Goal: Information Seeking & Learning: Learn about a topic

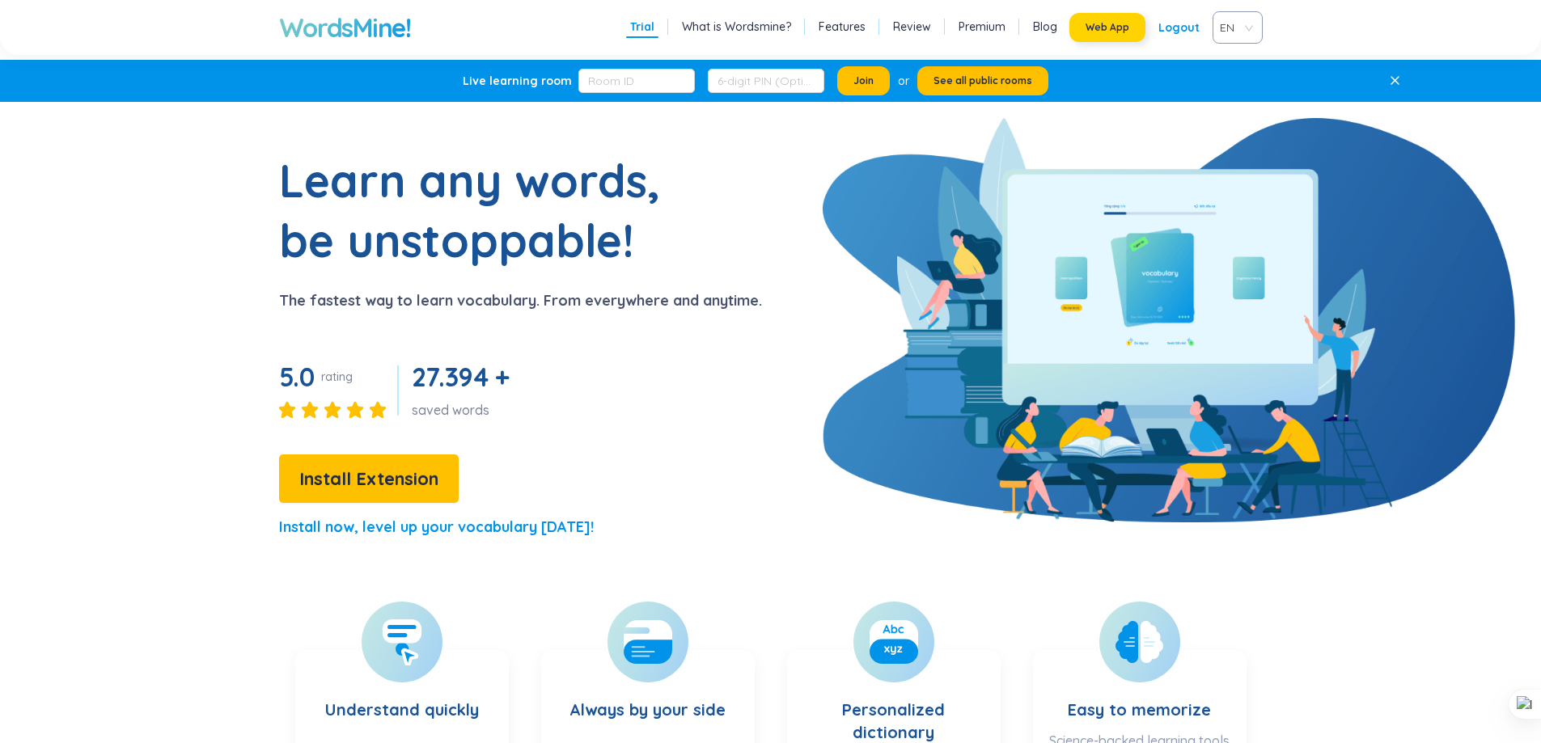
click at [1128, 25] on span "Web App" at bounding box center [1108, 27] width 44 height 13
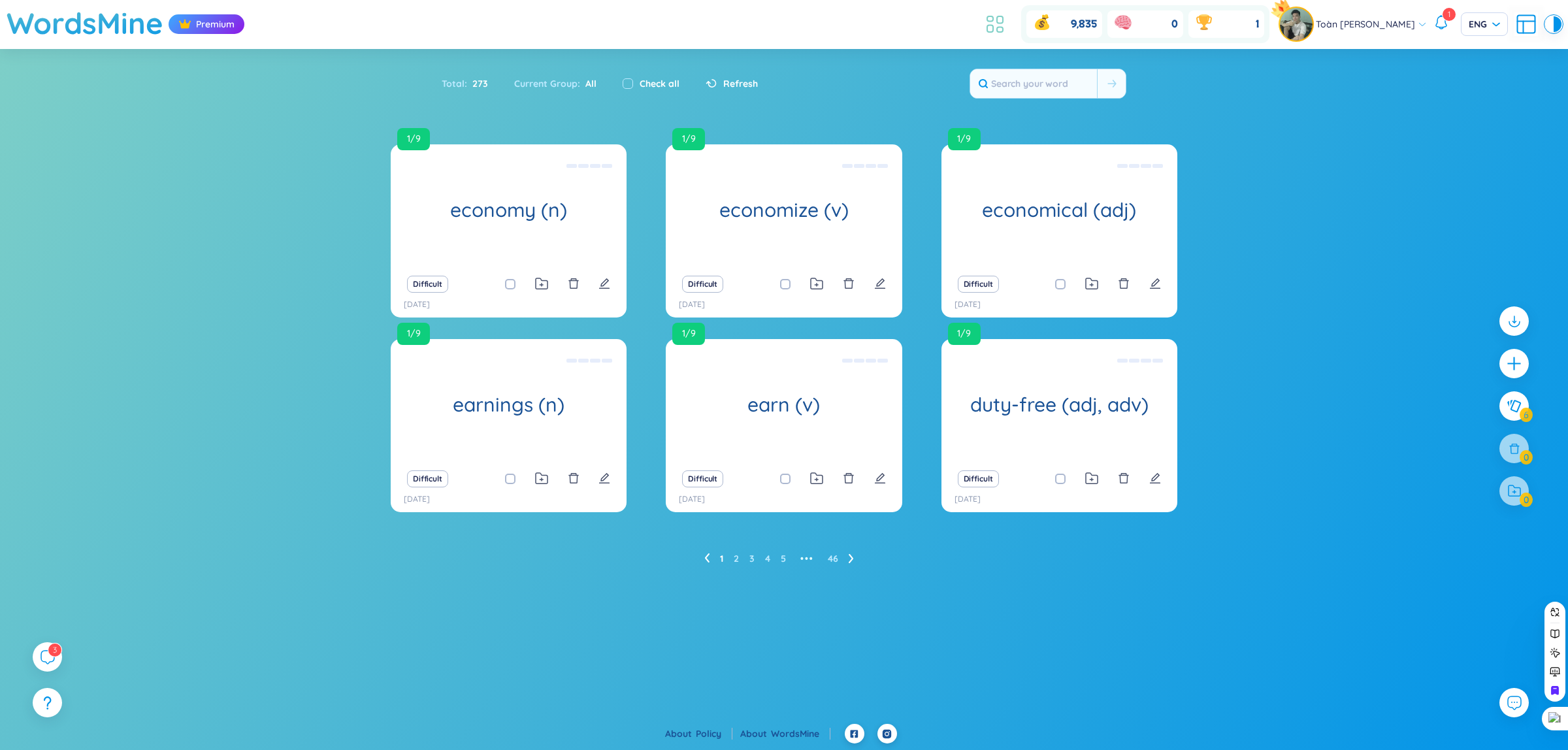
click at [996, 30] on icon at bounding box center [995, 23] width 23 height 23
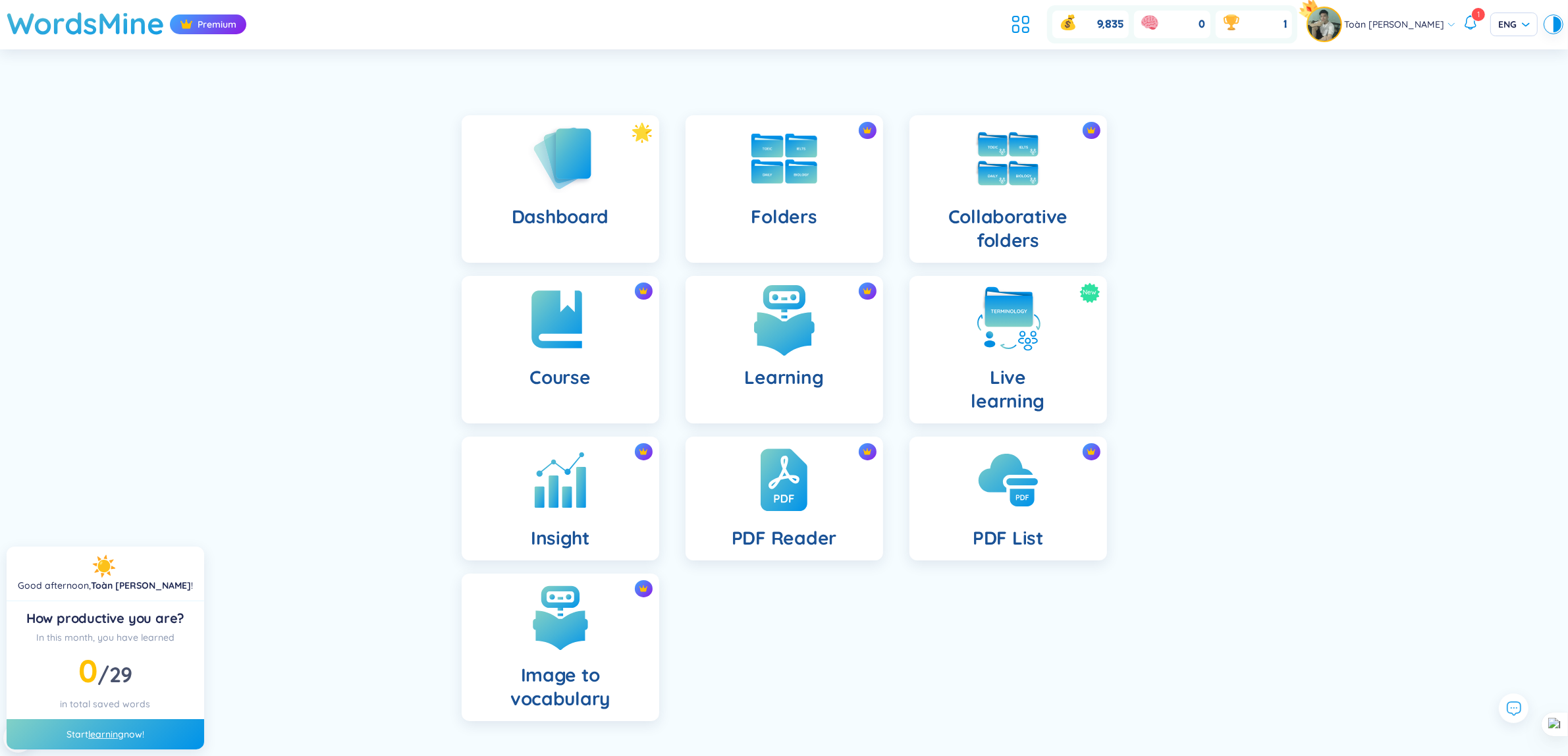
click at [817, 315] on img at bounding box center [784, 319] width 72 height 72
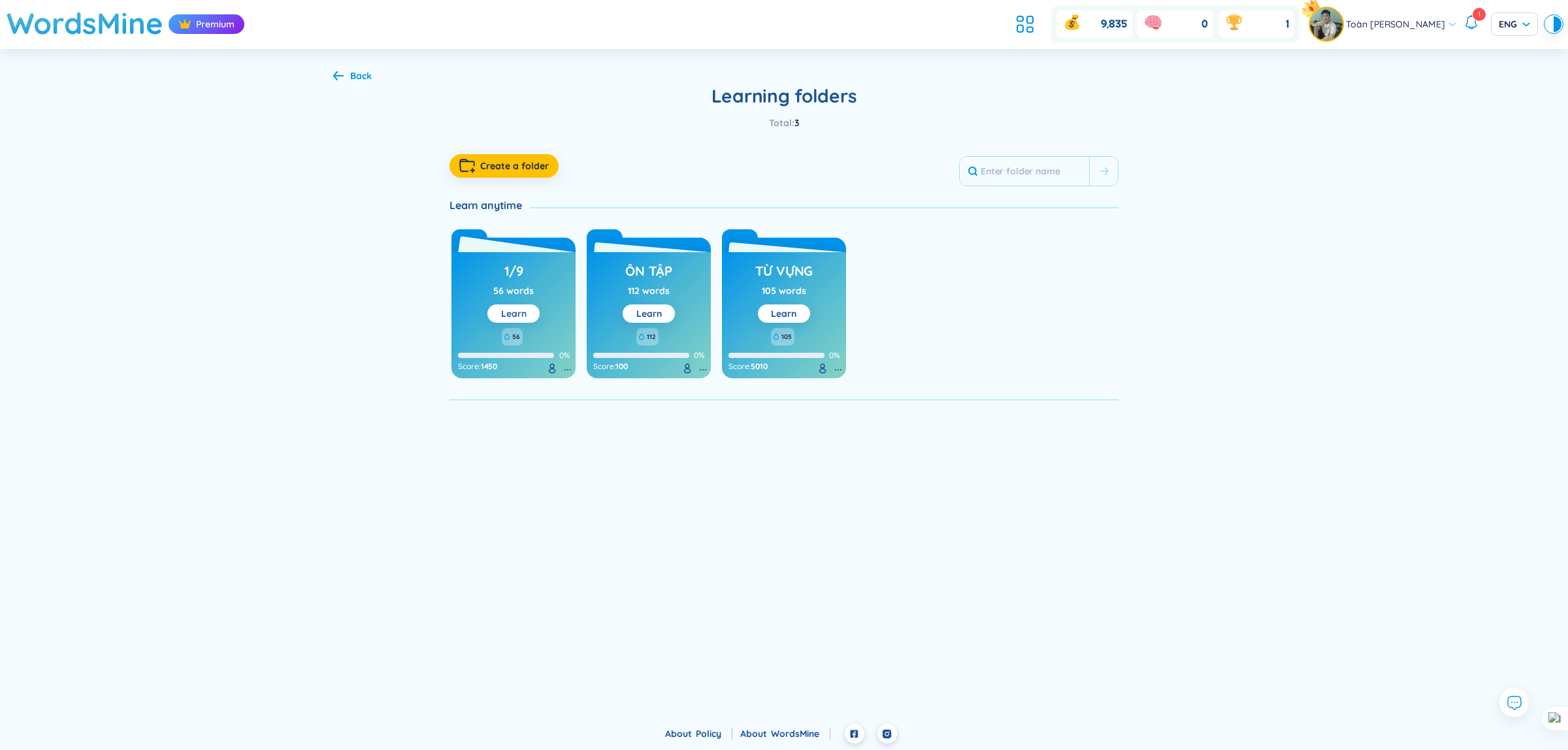
click at [518, 308] on link "Learn" at bounding box center [514, 313] width 26 height 12
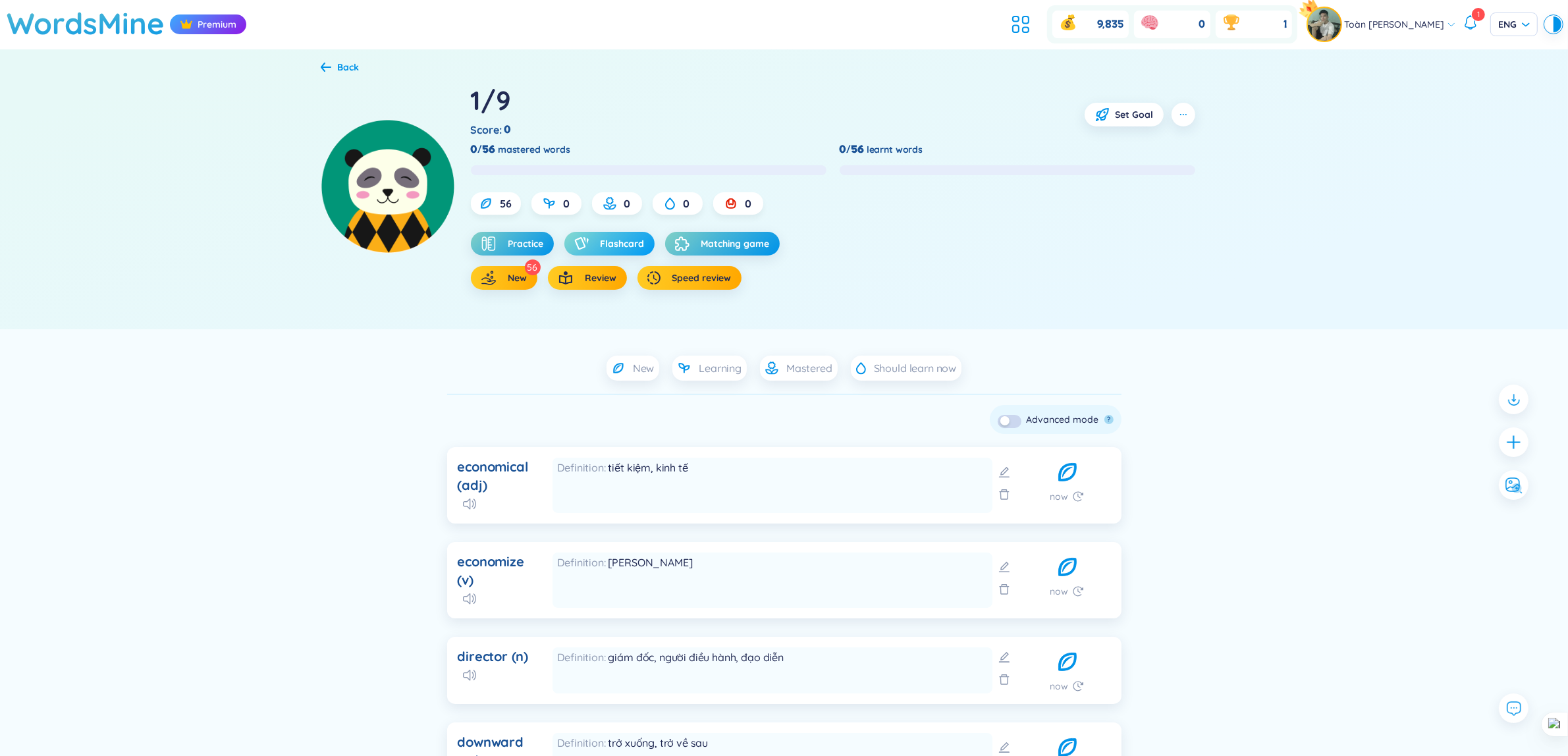
click at [594, 246] on div "button" at bounding box center [584, 243] width 20 height 13
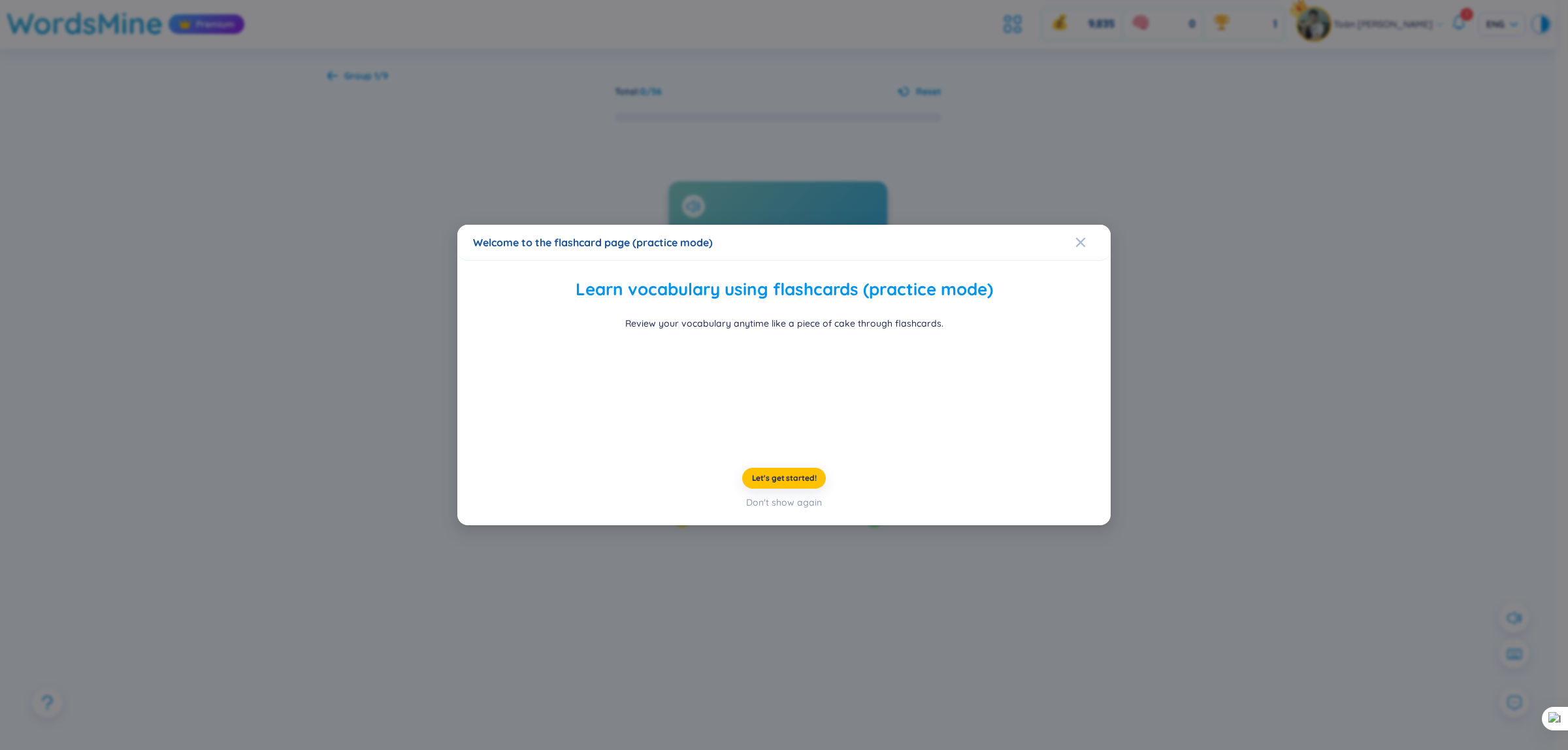
click at [805, 509] on div "Learn vocabulary using flashcards (practice mode) Review your vocabulary anytim…" at bounding box center [784, 392] width 622 height 233
click at [804, 488] on button "Let's get started!" at bounding box center [784, 478] width 84 height 21
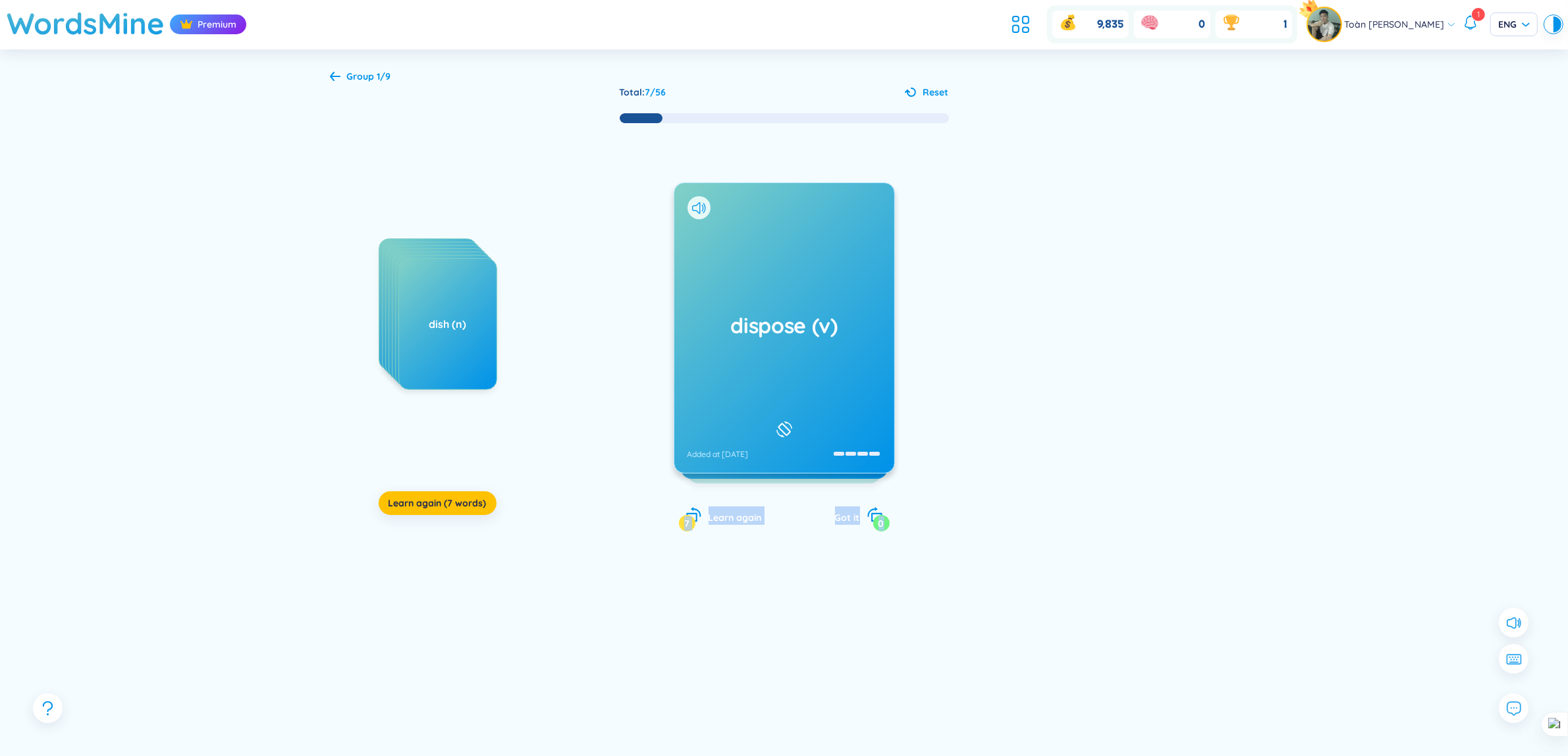
drag, startPoint x: 1104, startPoint y: 370, endPoint x: 752, endPoint y: 303, distance: 358.3
click at [752, 303] on div "economical (adj) economize (v) director (n) downward (adv) download (v) discoun…" at bounding box center [784, 341] width 909 height 433
click at [1088, 321] on div at bounding box center [1091, 370] width 198 height 264
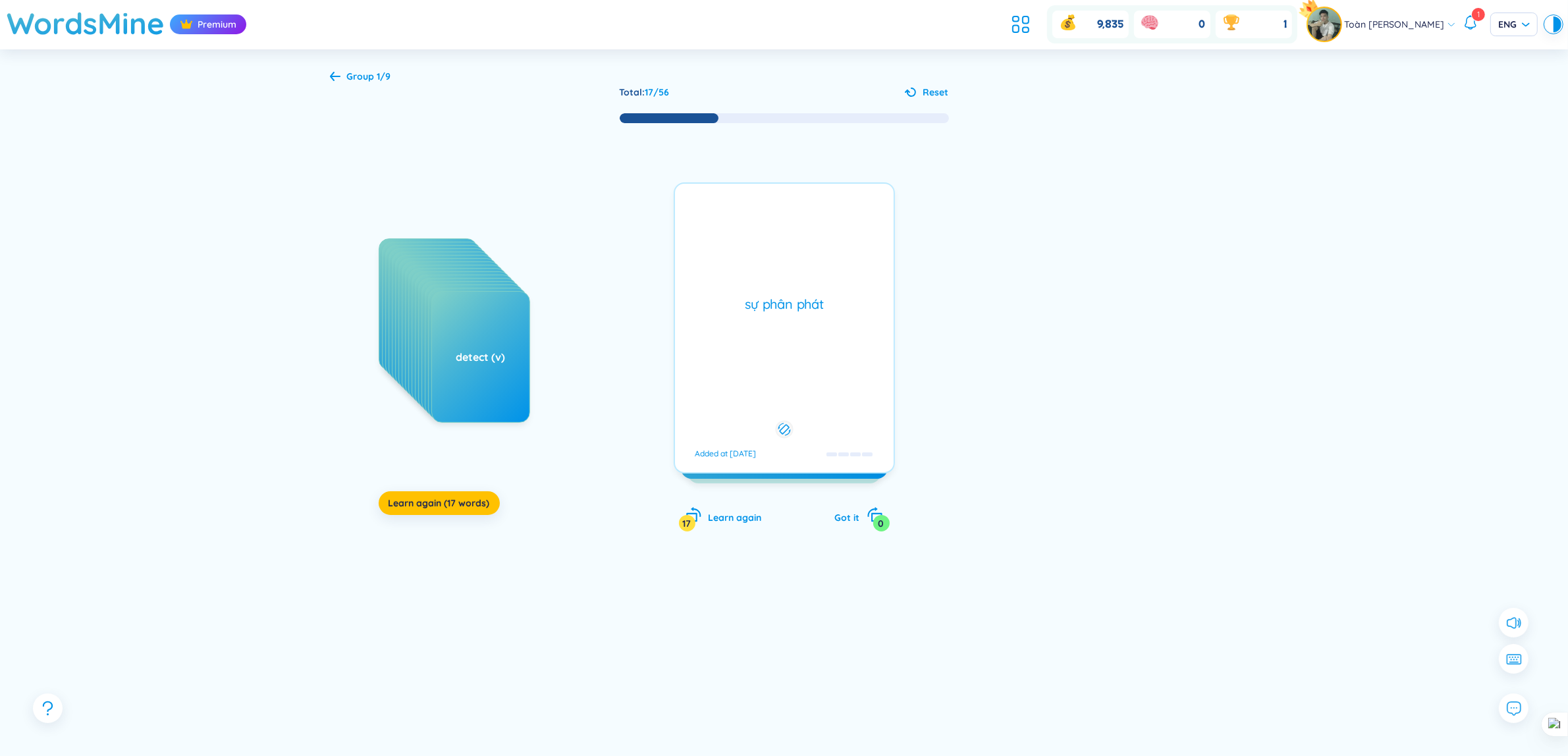
click at [843, 291] on div "sự phân phát Added at [DATE]" at bounding box center [785, 328] width 221 height 291
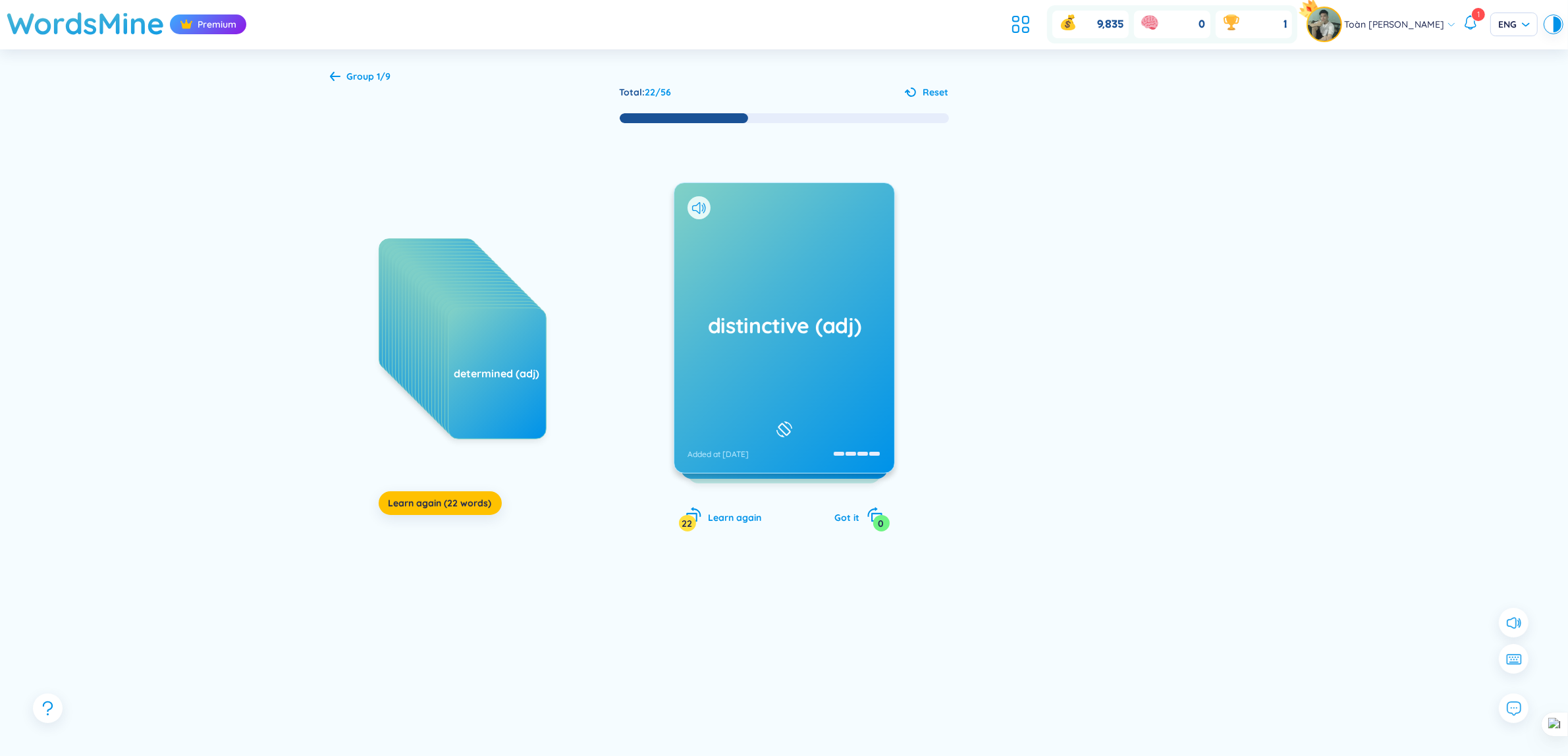
click at [709, 70] on div "Group 1/9 Total : 22 / 56 Reset economical (adj) economize (v) director (n) dow…" at bounding box center [784, 417] width 948 height 736
click at [1013, 26] on icon at bounding box center [1015, 29] width 6 height 7
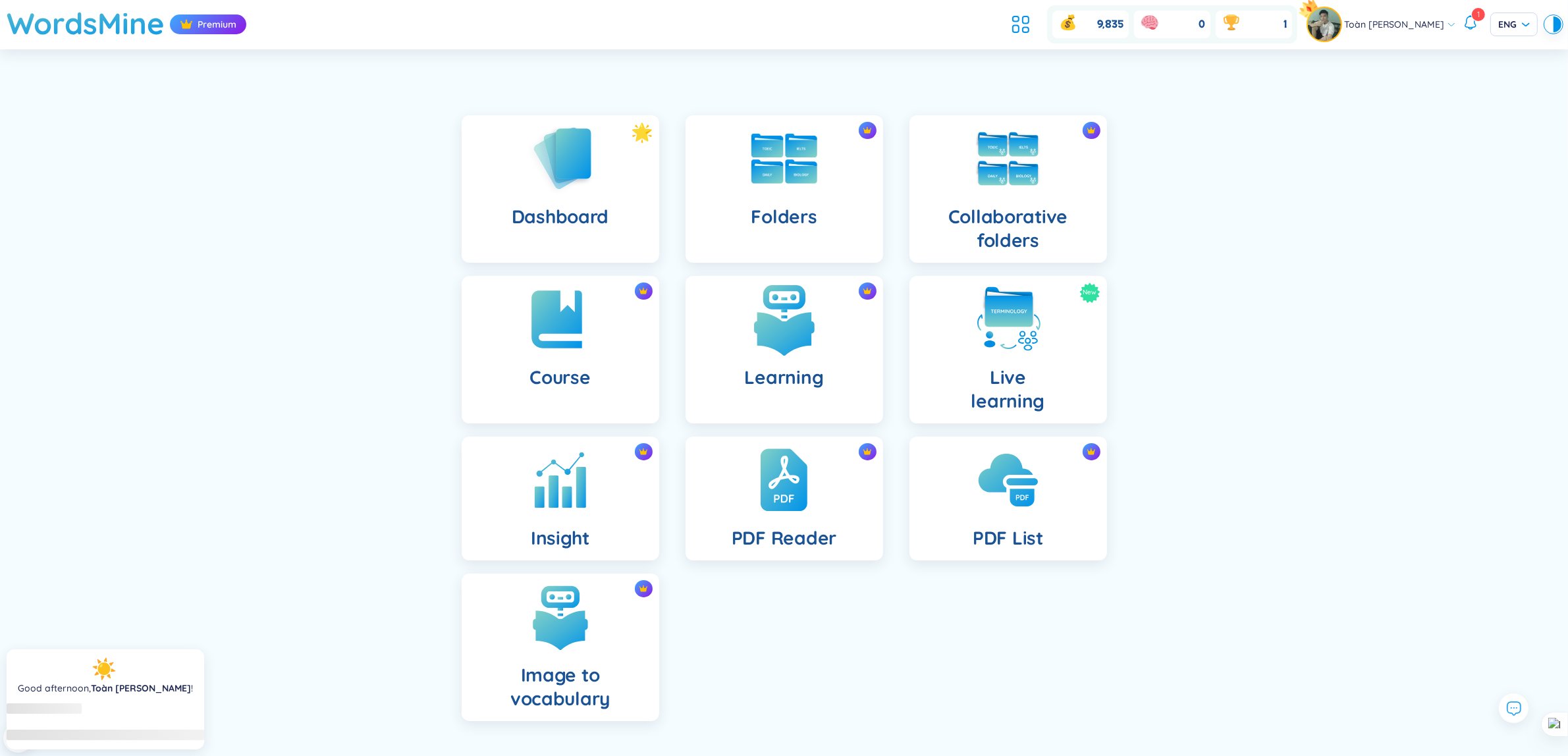
click at [821, 375] on h4 "Learning" at bounding box center [784, 377] width 79 height 24
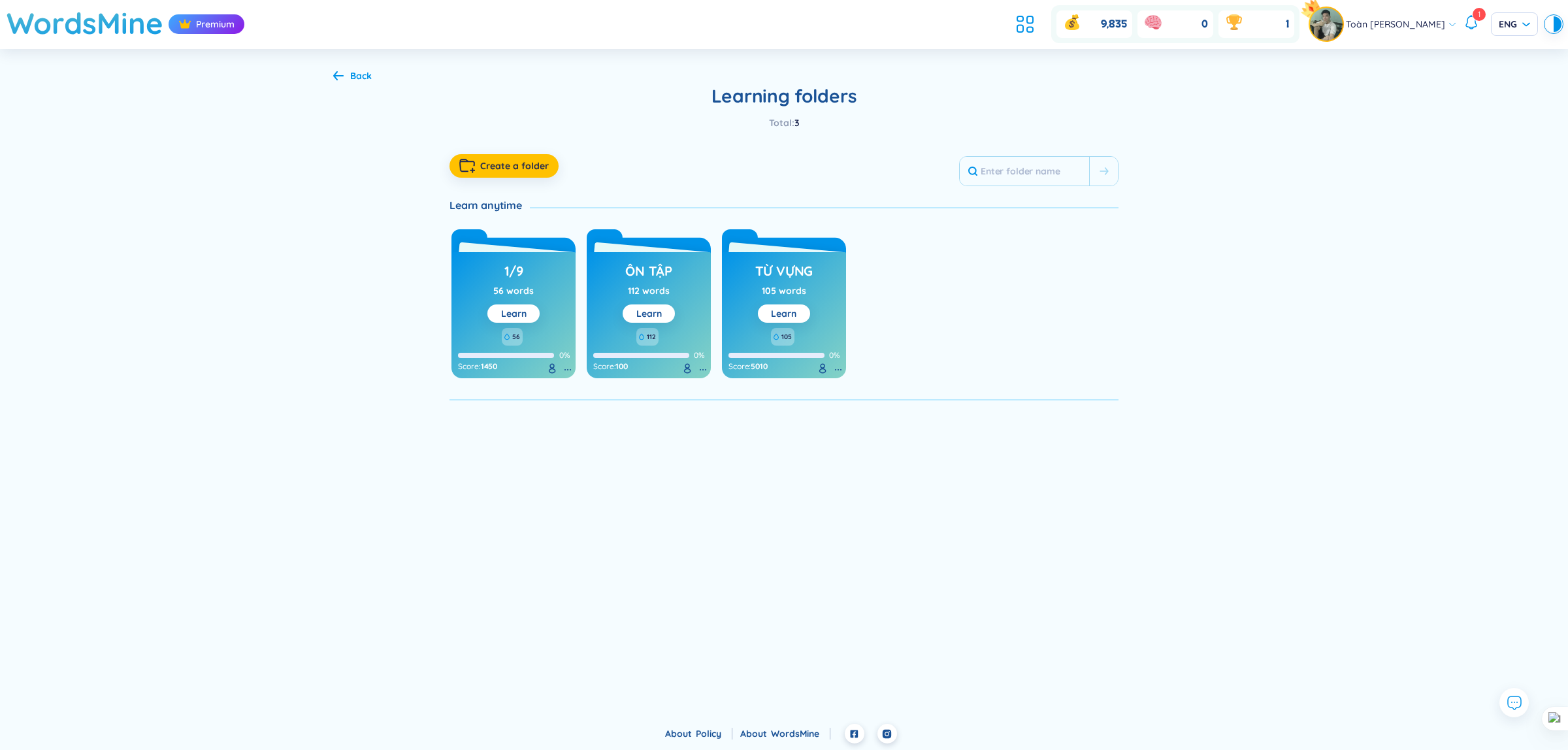
click at [1474, 24] on icon at bounding box center [1470, 22] width 15 height 15
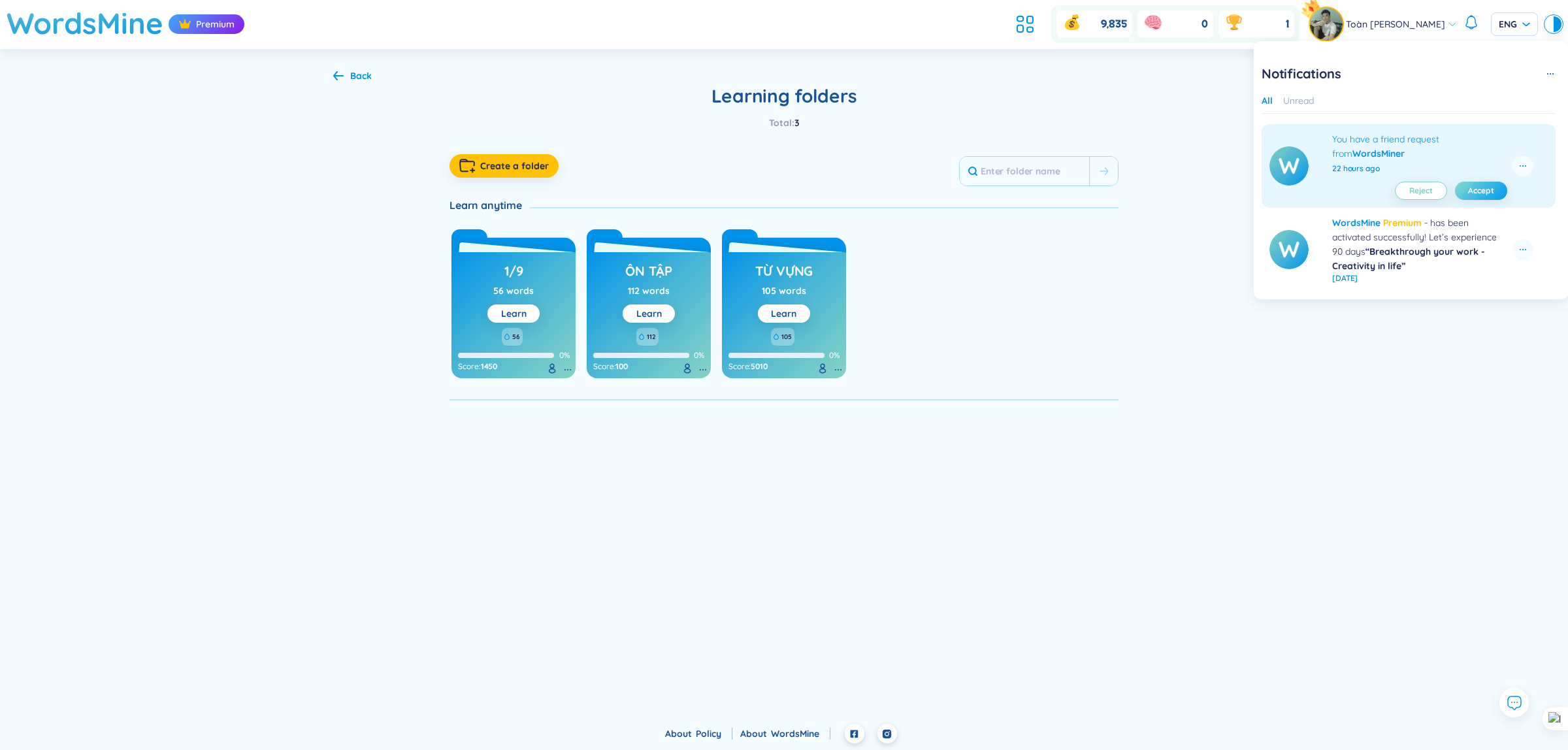
click at [1477, 186] on span "Accept" at bounding box center [1481, 191] width 26 height 10
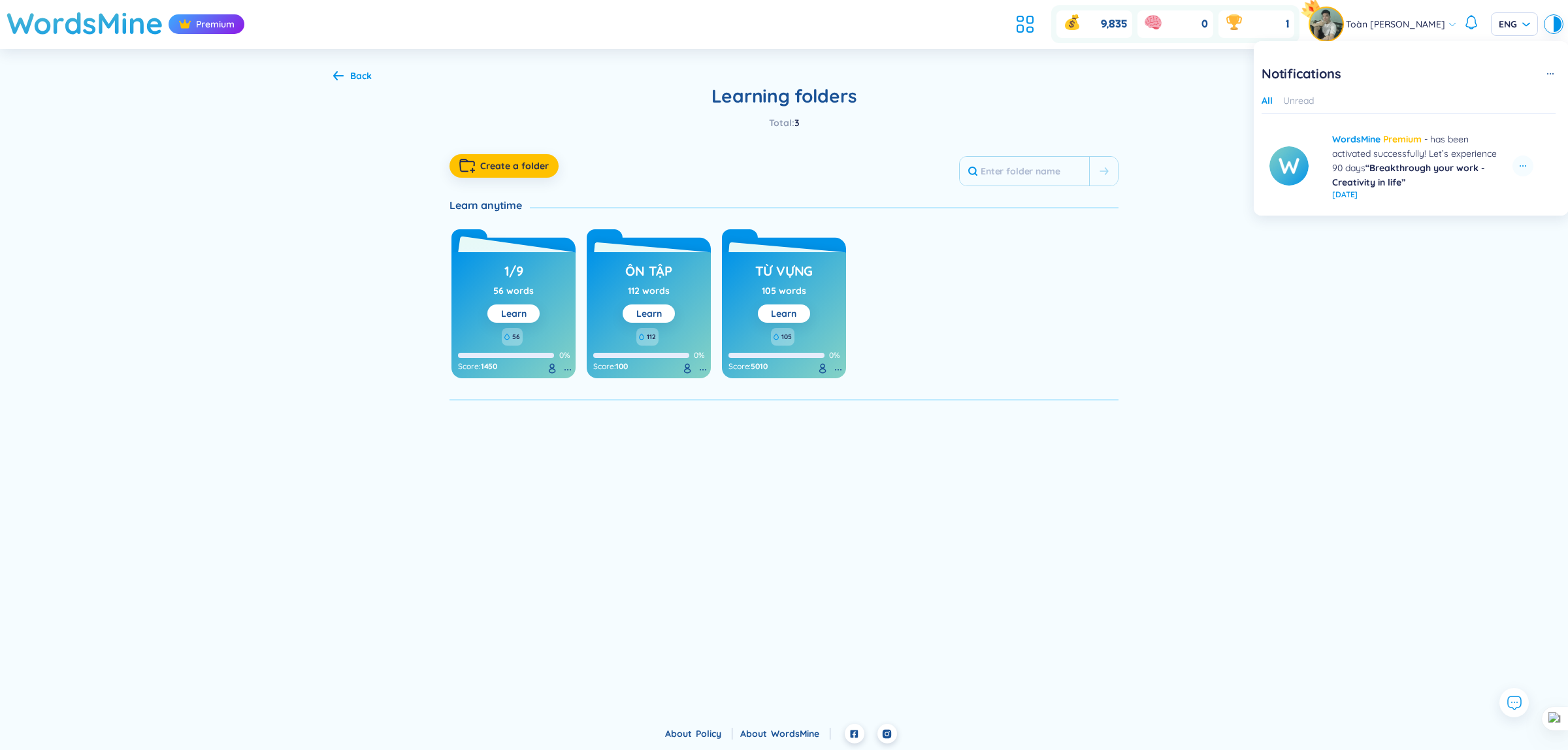
click at [525, 302] on div "1/9 56 words Learn" at bounding box center [513, 290] width 52 height 64
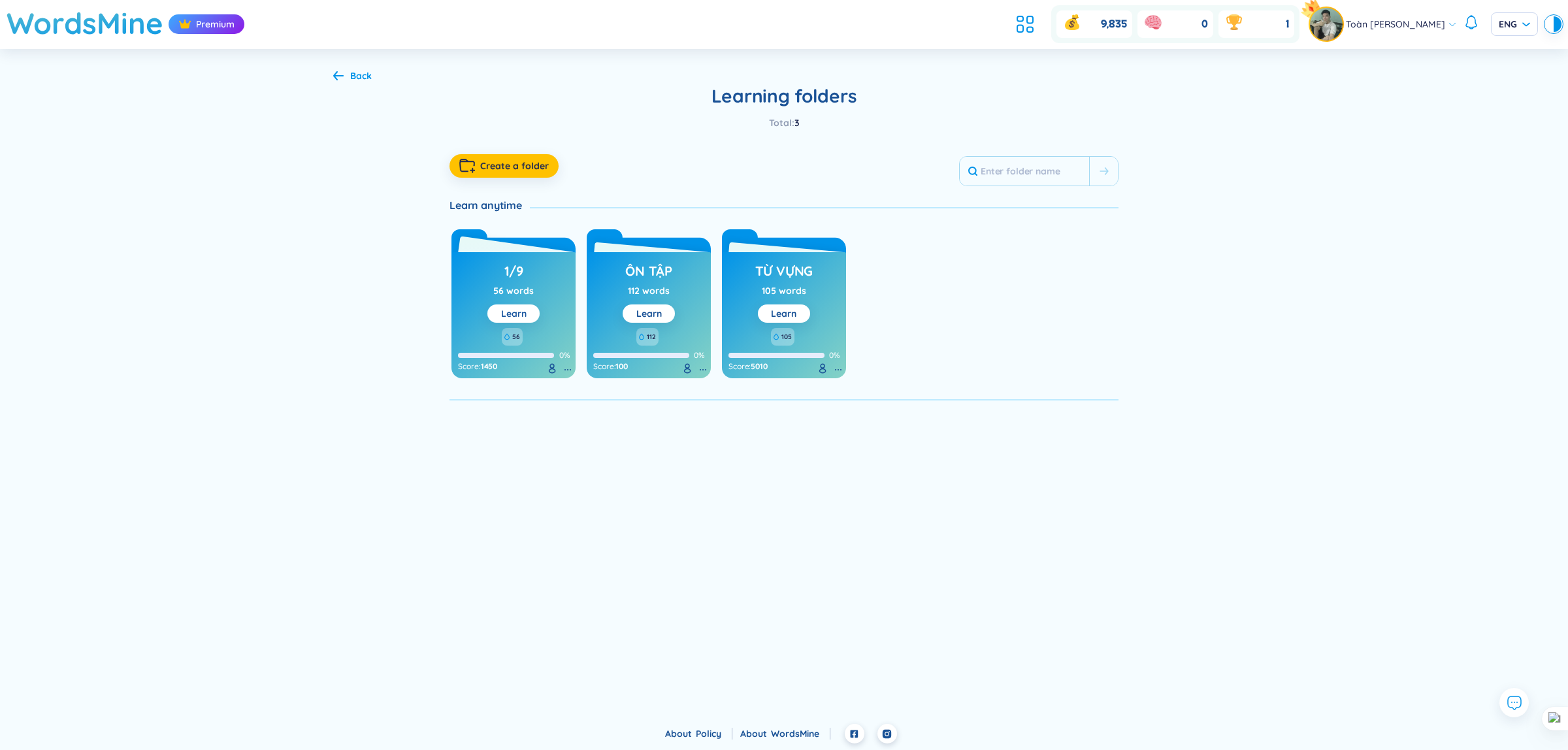
click at [522, 313] on link "Learn" at bounding box center [514, 313] width 26 height 12
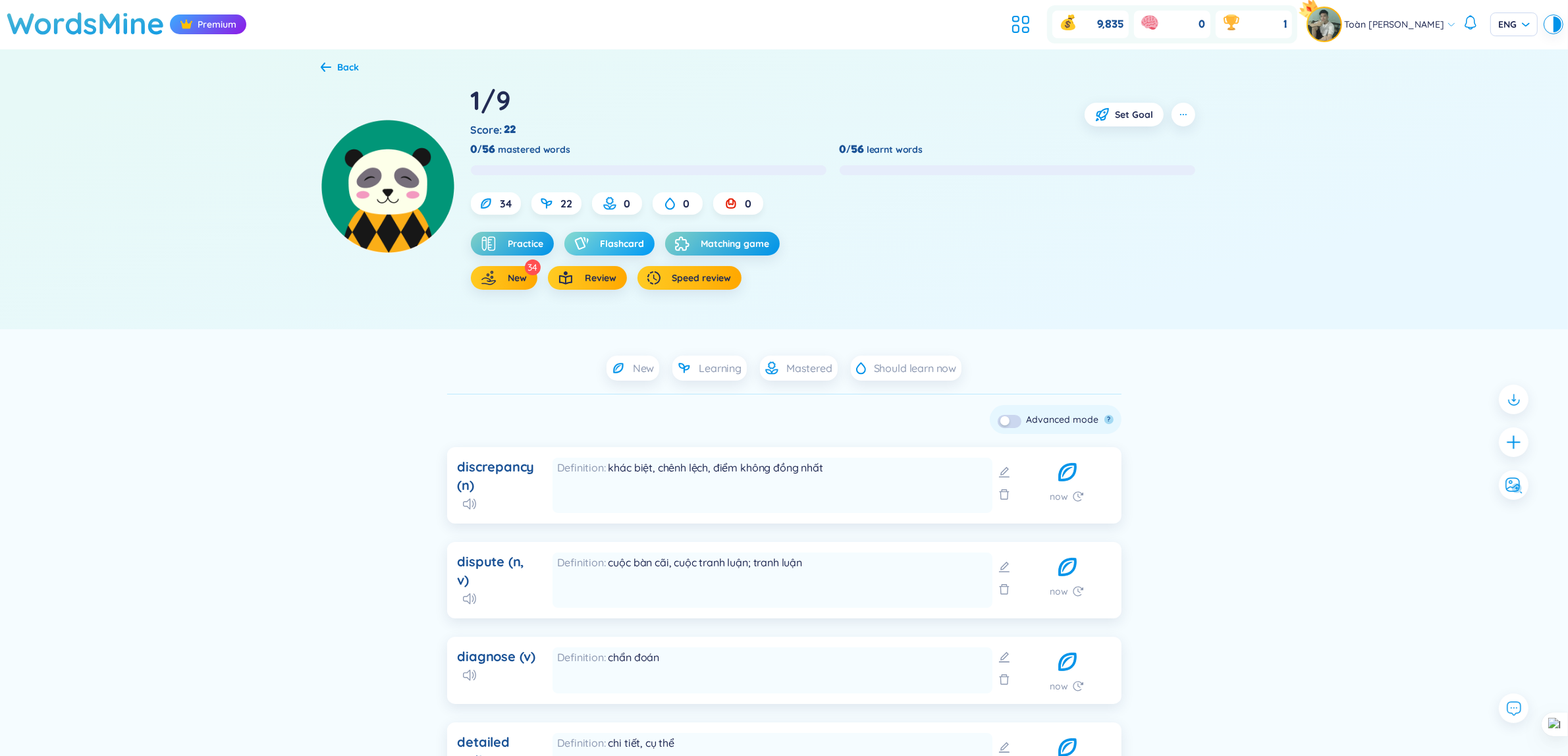
click at [591, 243] on div "button" at bounding box center [584, 243] width 20 height 13
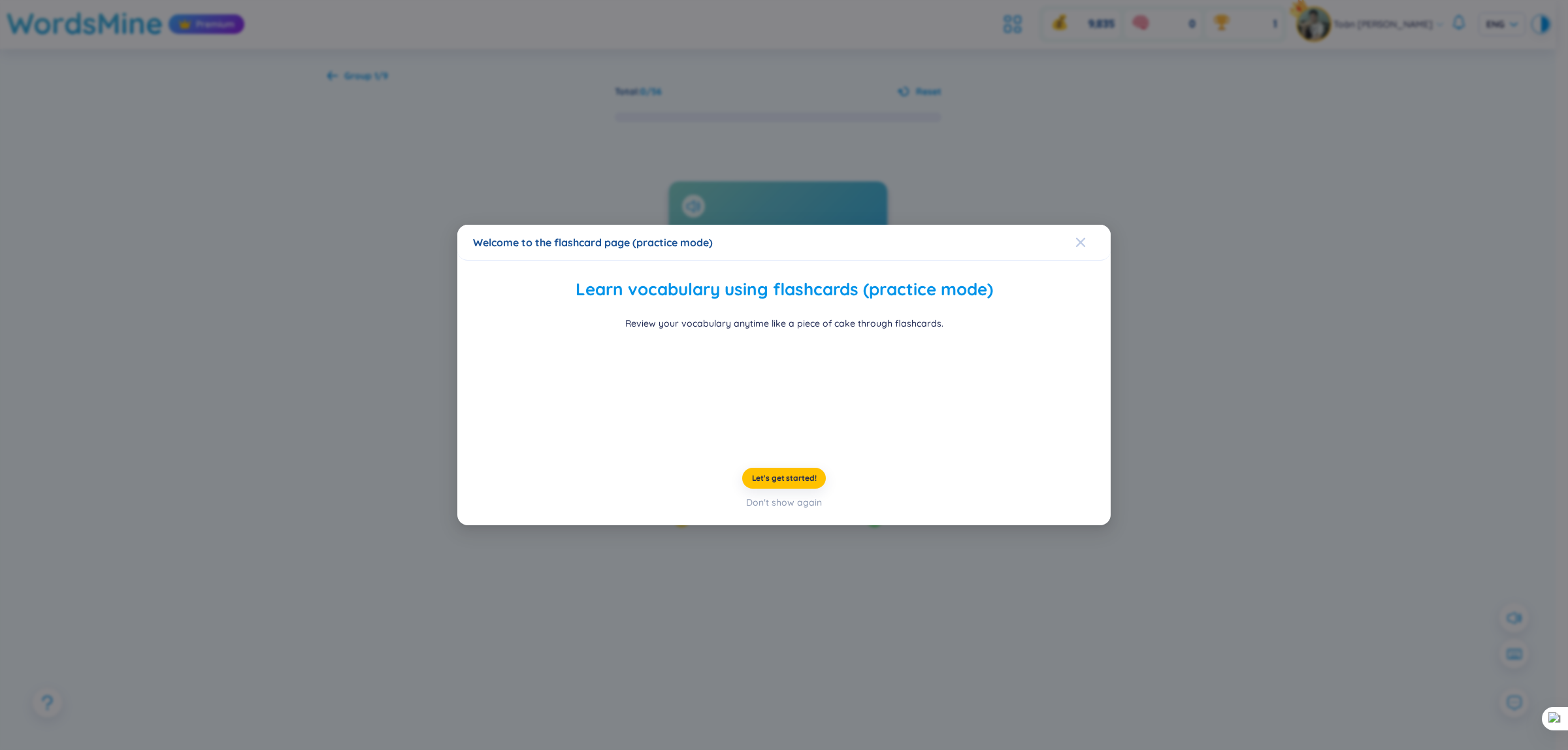
click at [1085, 237] on icon "Close" at bounding box center [1080, 242] width 10 height 10
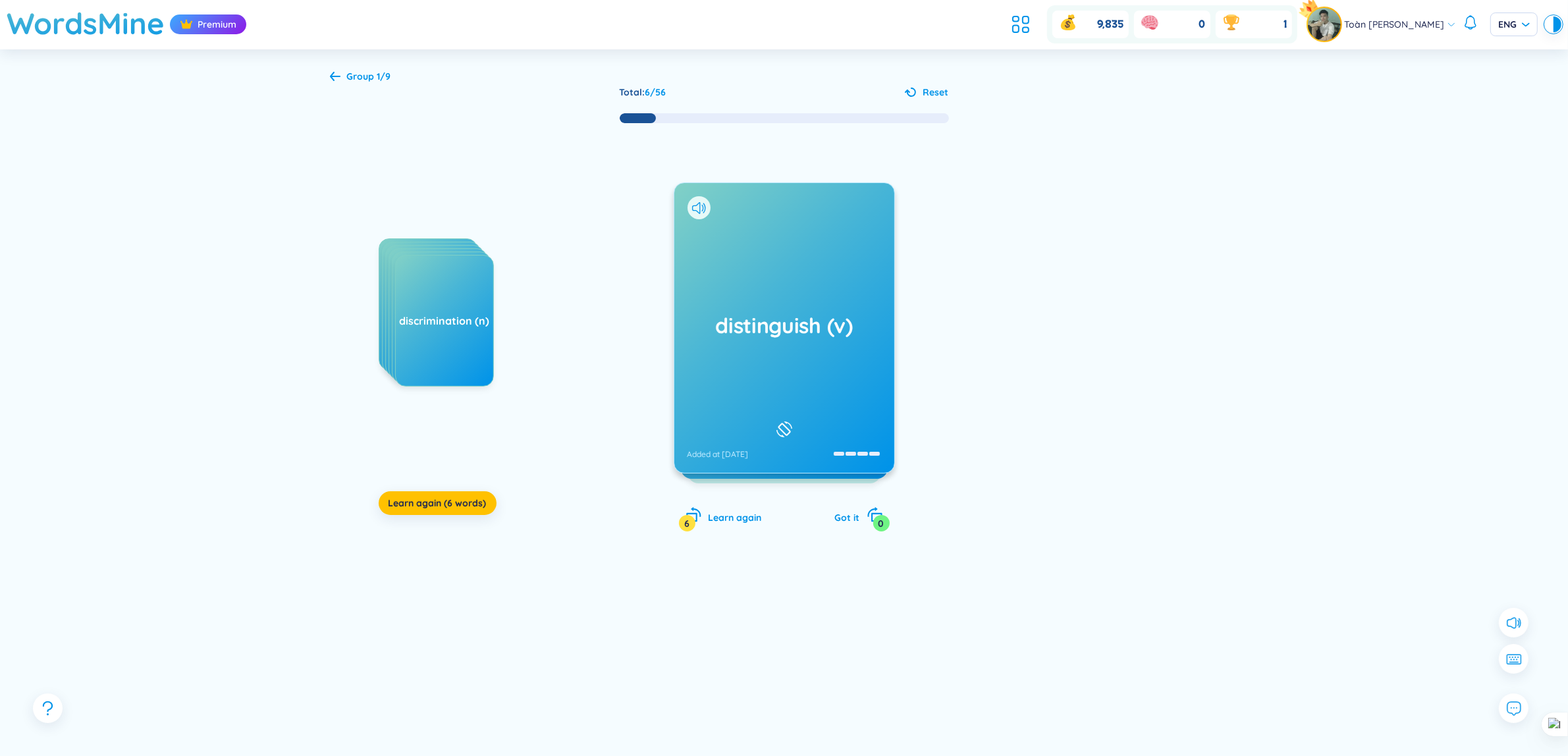
drag, startPoint x: 825, startPoint y: 300, endPoint x: 1246, endPoint y: 271, distance: 422.0
click at [1246, 271] on div "Group 1/9 Total : 6 / 56 Reset discrepancy (n) dispute (n, v) diagnose (v) deta…" at bounding box center [784, 417] width 948 height 736
